Goal: Task Accomplishment & Management: Use online tool/utility

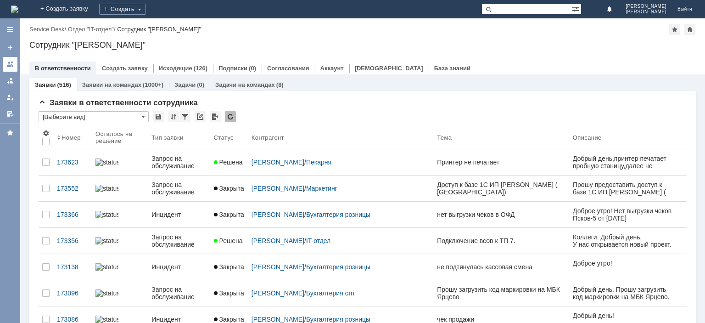
click at [14, 65] on link at bounding box center [10, 64] width 15 height 15
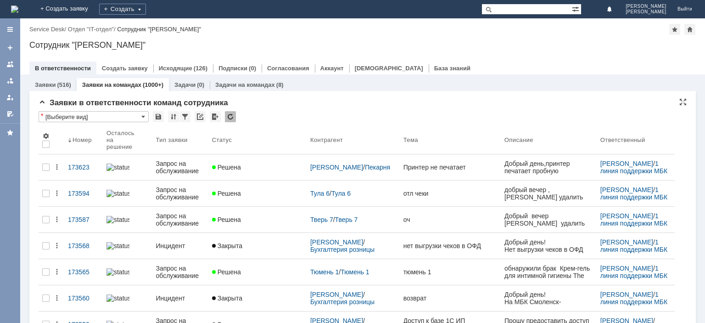
click at [234, 120] on div at bounding box center [230, 116] width 11 height 11
click at [233, 120] on div at bounding box center [230, 116] width 11 height 11
click at [228, 115] on div at bounding box center [230, 116] width 11 height 11
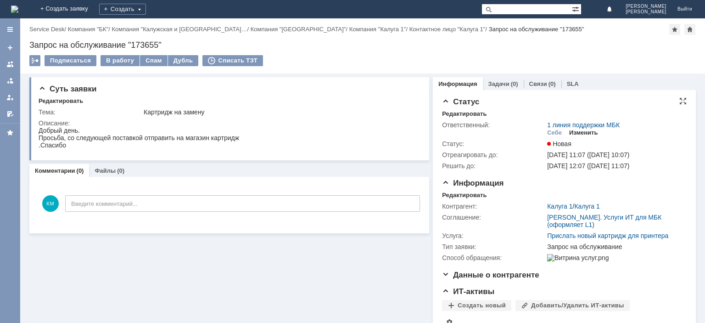
click at [581, 131] on div "Изменить" at bounding box center [583, 132] width 29 height 7
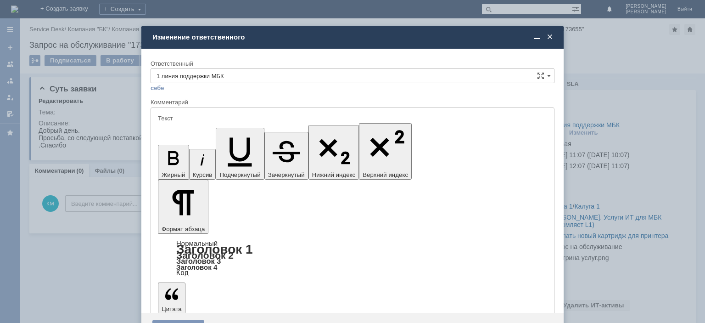
click at [282, 75] on input "1 линия поддержки МБК" at bounding box center [352, 75] width 404 height 15
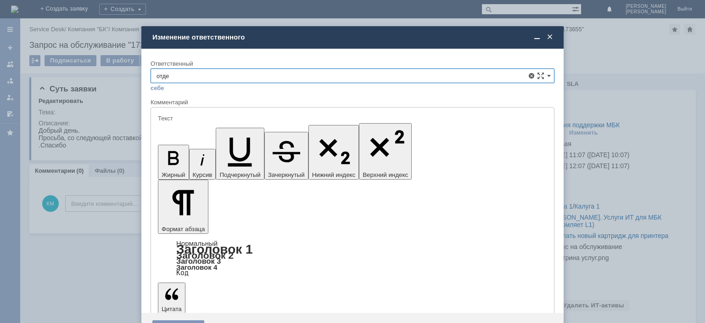
click at [205, 153] on div "Отдел ИТ" at bounding box center [352, 157] width 403 height 15
type input "Отдел ИТ"
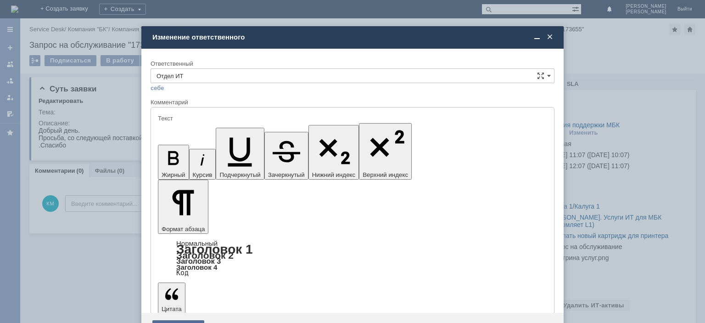
click at [178, 320] on div "Сохранить" at bounding box center [178, 327] width 52 height 15
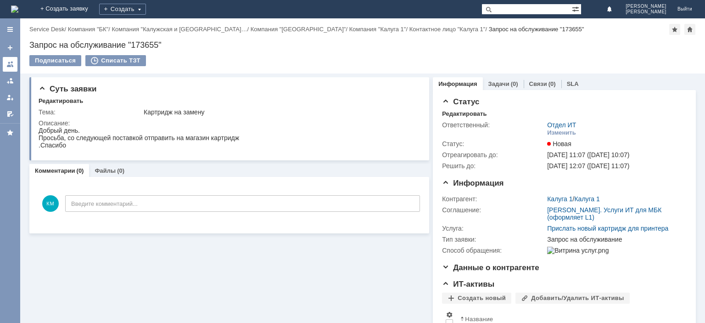
click at [11, 60] on link at bounding box center [10, 64] width 15 height 15
